Goal: Entertainment & Leisure: Consume media (video, audio)

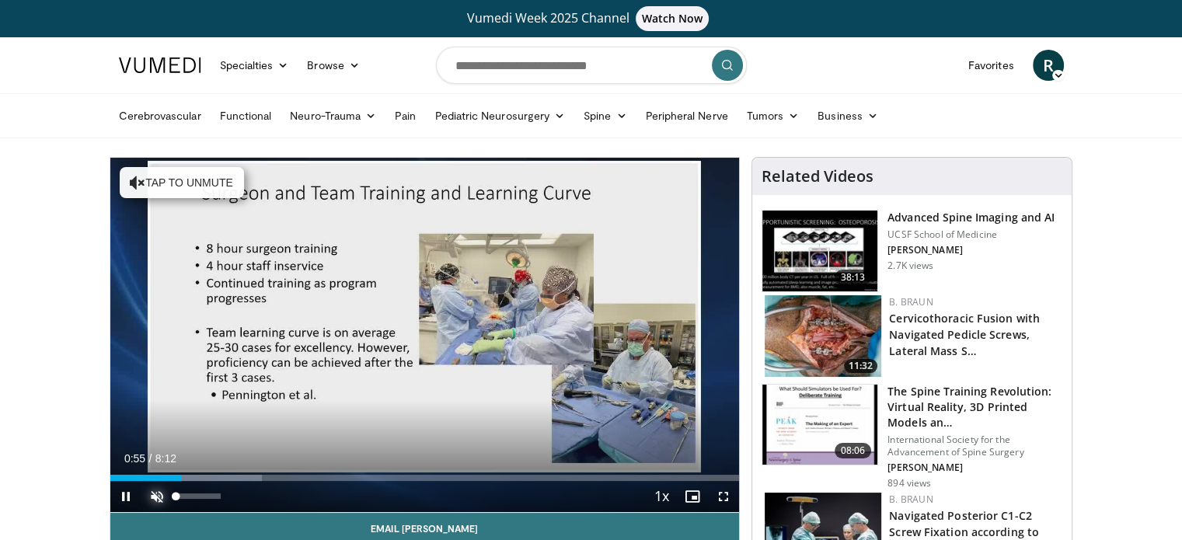
click at [151, 490] on span "Video Player" at bounding box center [156, 496] width 31 height 31
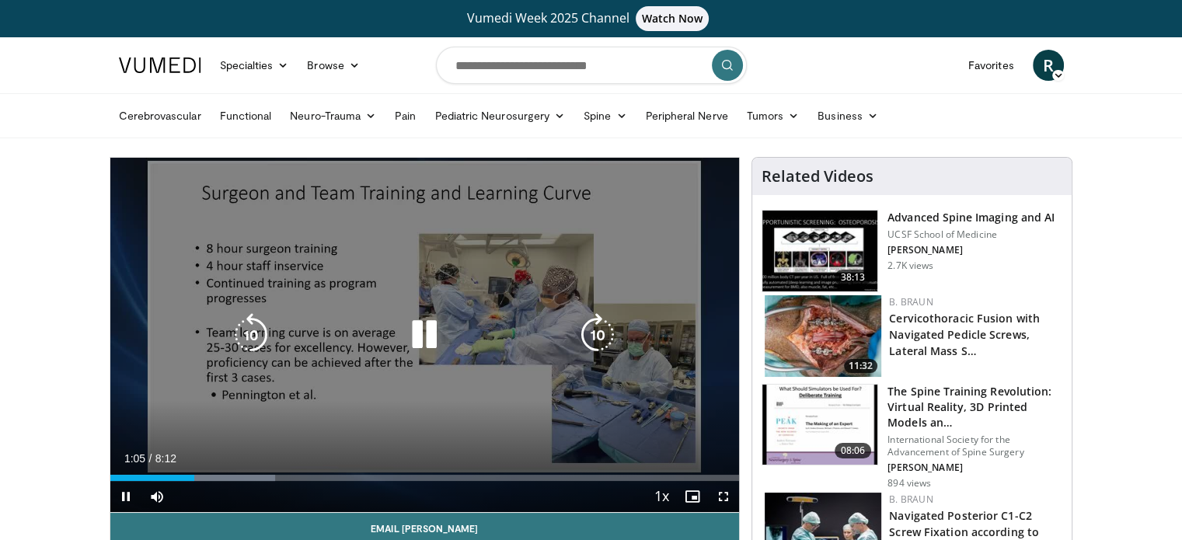
click at [505, 236] on div "10 seconds Tap to unmute" at bounding box center [425, 335] width 630 height 354
click at [418, 330] on icon "Video Player" at bounding box center [425, 335] width 44 height 44
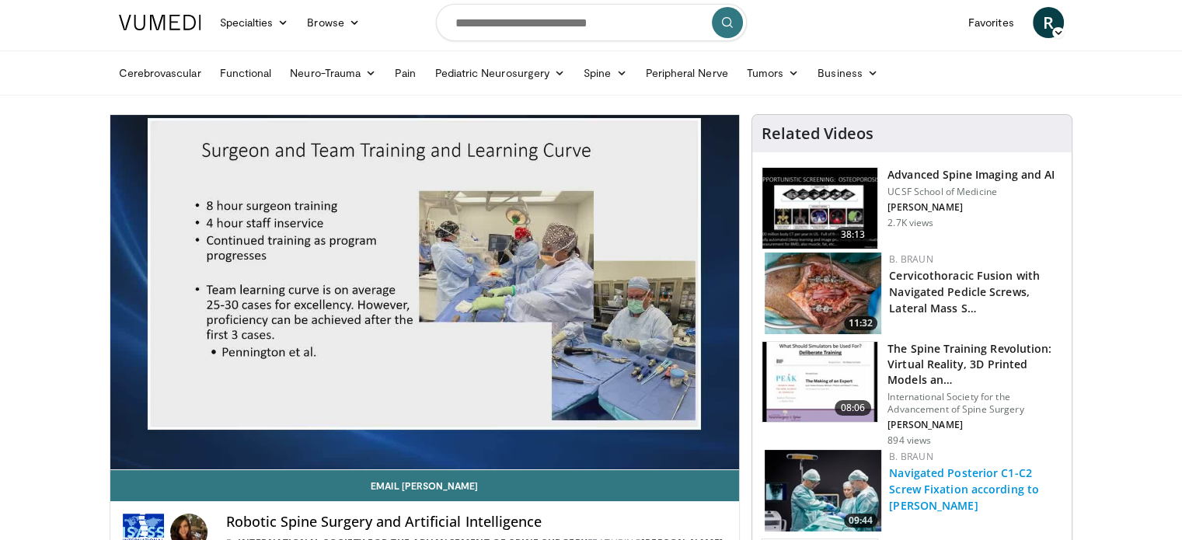
scroll to position [78, 0]
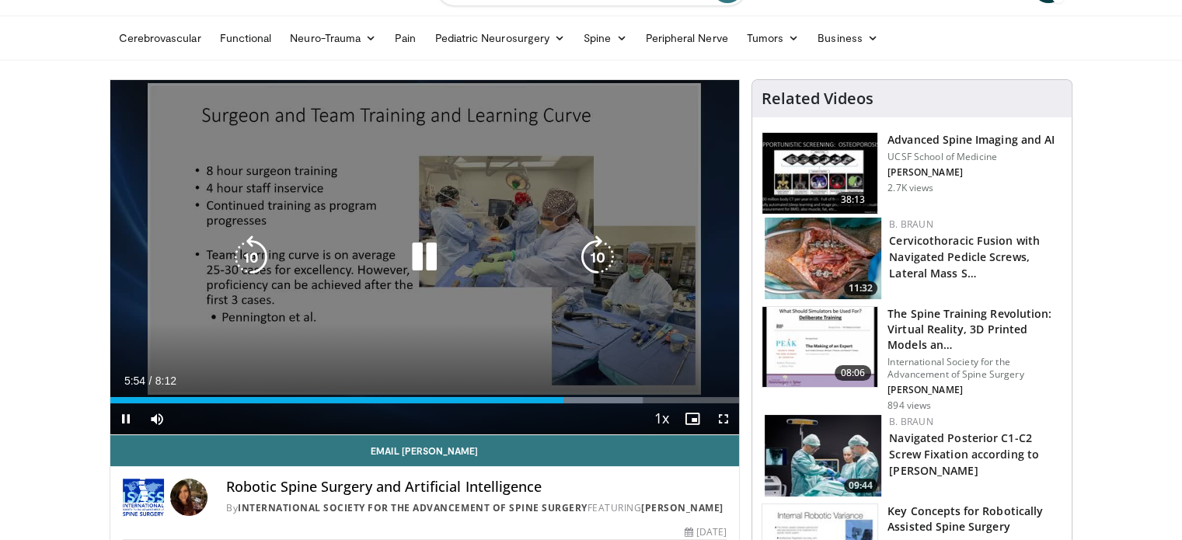
click at [585, 394] on div "Loaded : 84.67% 5:54 6:11" at bounding box center [425, 396] width 630 height 15
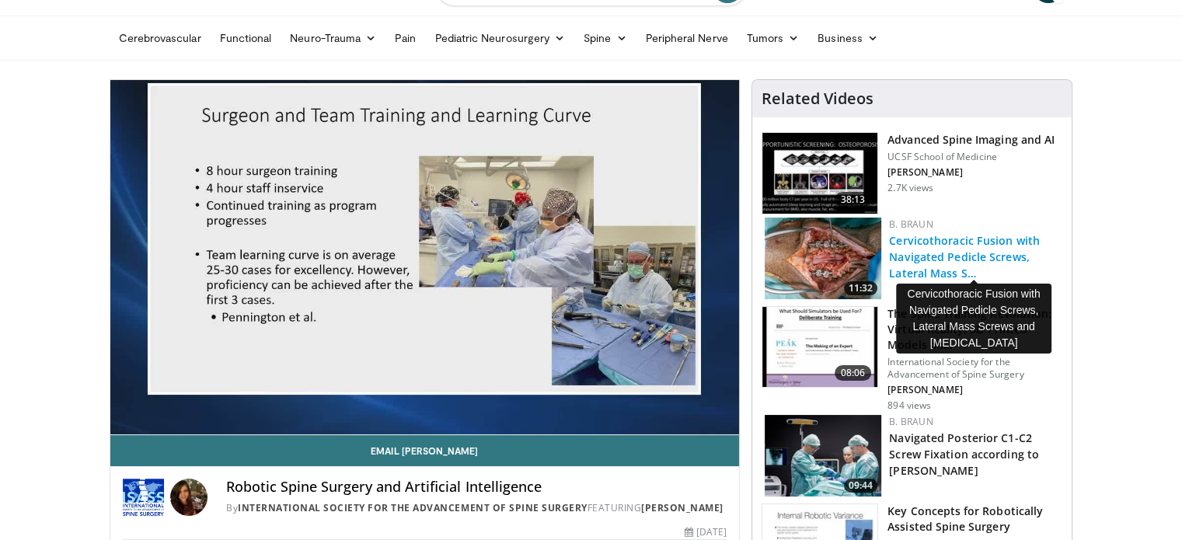
click at [917, 259] on link "Cervicothoracic Fusion with Navigated Pedicle Screws, Lateral Mass S…" at bounding box center [964, 256] width 151 height 47
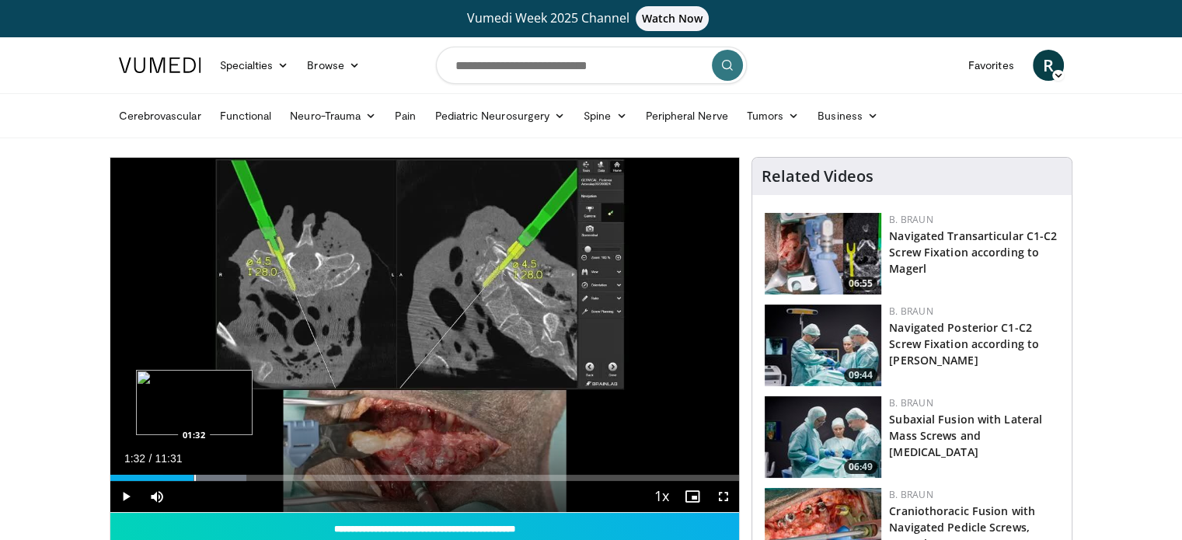
drag, startPoint x: 127, startPoint y: 473, endPoint x: 194, endPoint y: 470, distance: 66.2
click at [194, 470] on div "Loaded : 21.71% 01:29 01:32" at bounding box center [425, 473] width 630 height 15
drag, startPoint x: 201, startPoint y: 476, endPoint x: 214, endPoint y: 475, distance: 13.2
click at [215, 475] on div "Progress Bar" at bounding box center [216, 478] width 2 height 6
drag, startPoint x: 211, startPoint y: 474, endPoint x: 257, endPoint y: 482, distance: 45.8
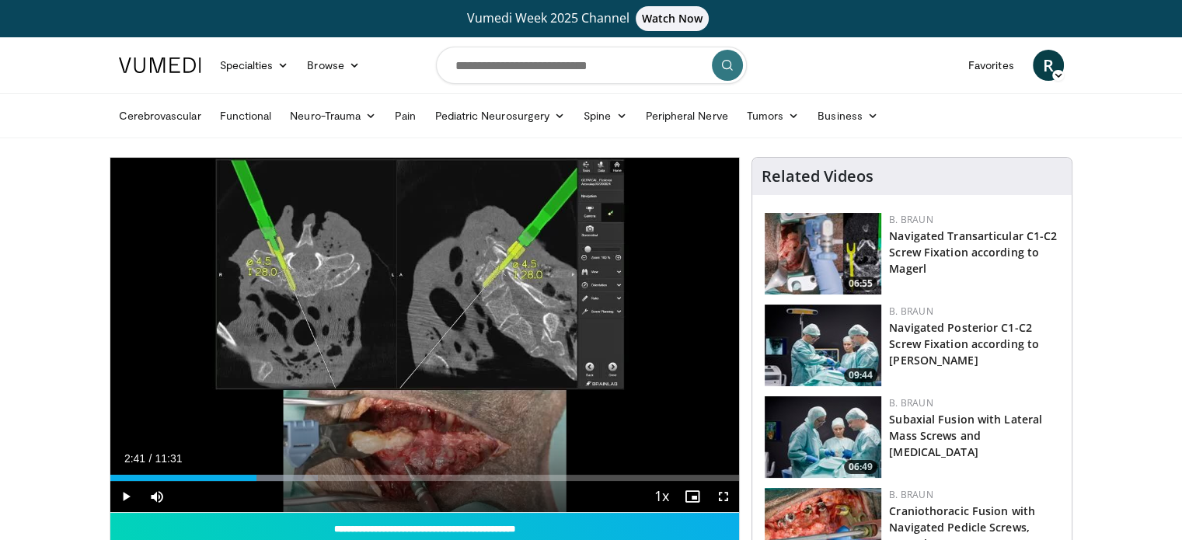
click at [257, 482] on div "Current Time 2:41 / Duration 11:31 Play Skip Backward Skip Forward Mute 100% Lo…" at bounding box center [425, 496] width 630 height 31
click at [154, 492] on span "Video Player" at bounding box center [156, 496] width 31 height 31
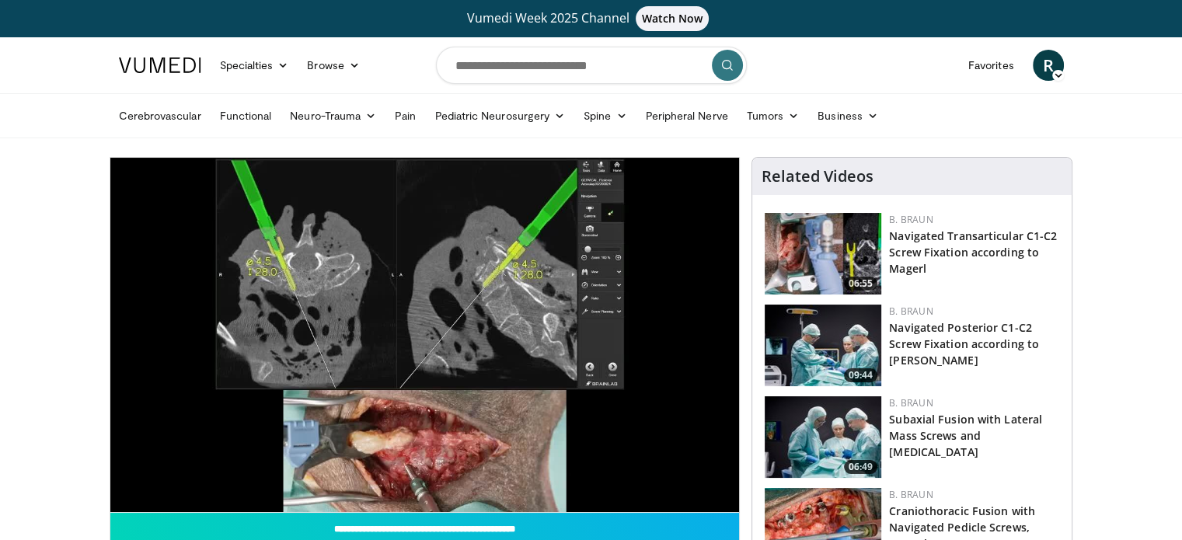
click at [154, 492] on div "10 seconds Tap to unmute" at bounding box center [425, 335] width 630 height 354
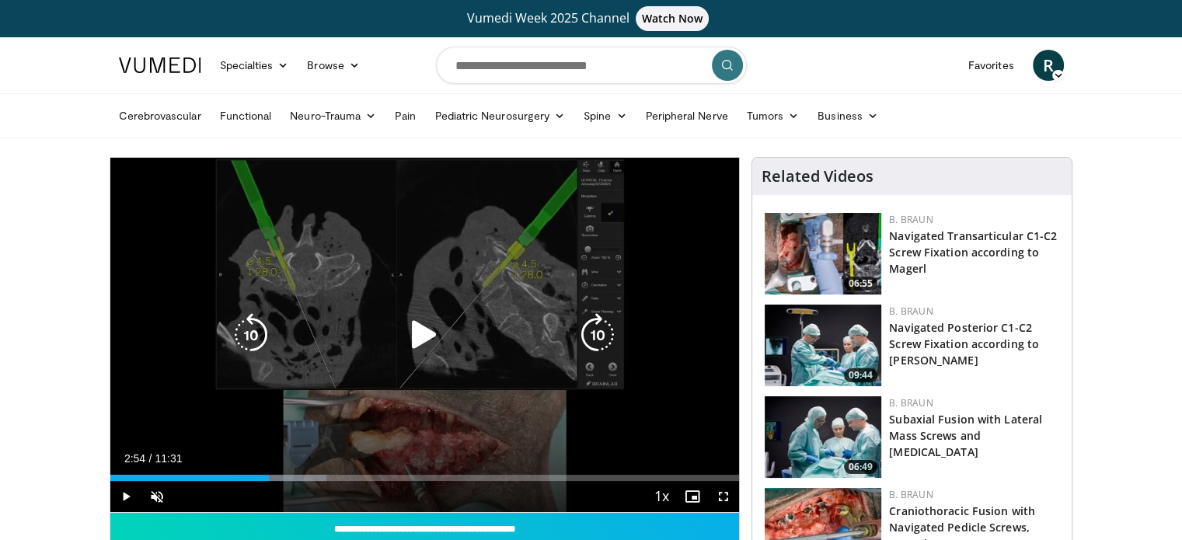
click at [418, 328] on icon "Video Player" at bounding box center [425, 335] width 44 height 44
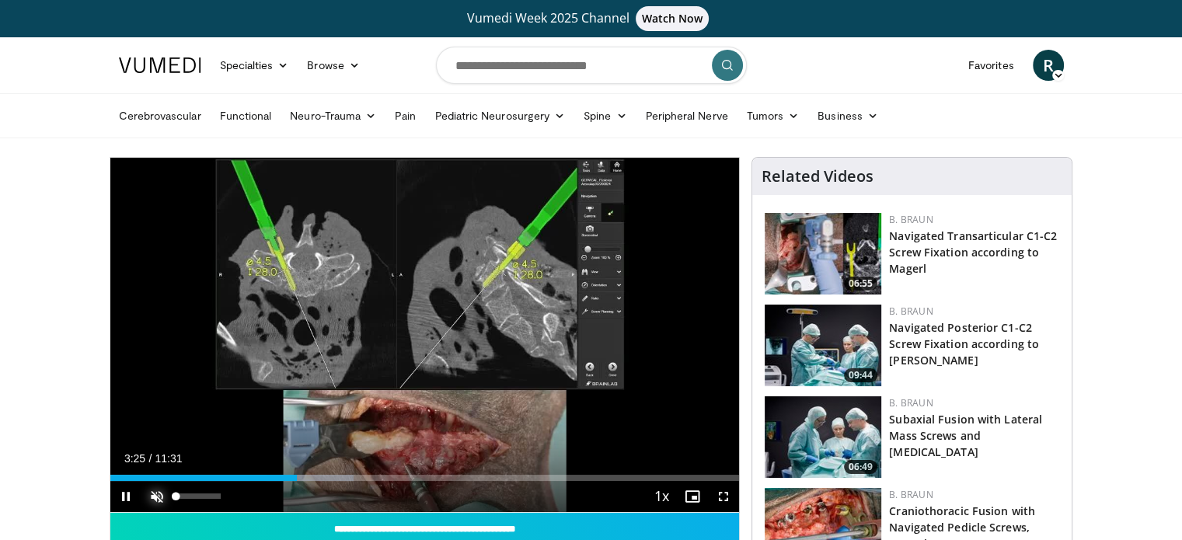
click at [152, 491] on span "Video Player" at bounding box center [156, 496] width 31 height 31
click at [152, 491] on video-js "**********" at bounding box center [425, 335] width 630 height 355
